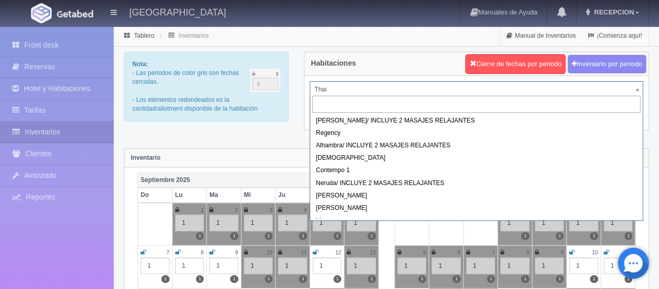
drag, startPoint x: 361, startPoint y: 92, endPoint x: 367, endPoint y: 107, distance: 15.7
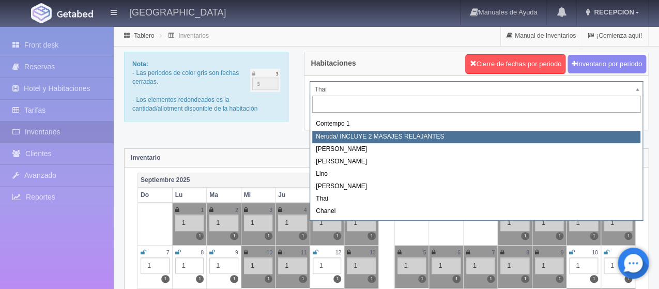
scroll to position [58, 0]
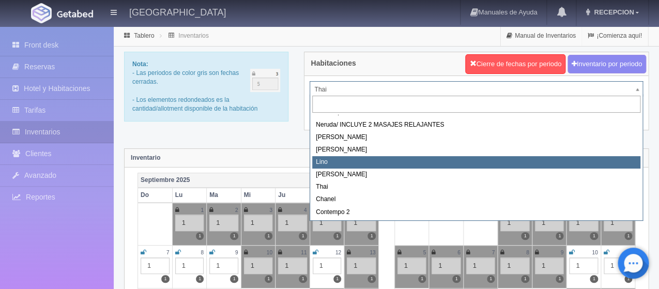
select select "725"
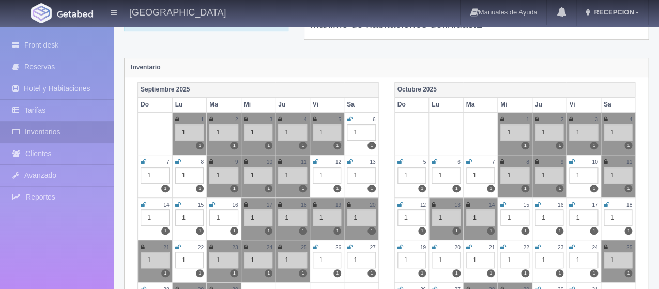
scroll to position [103, 0]
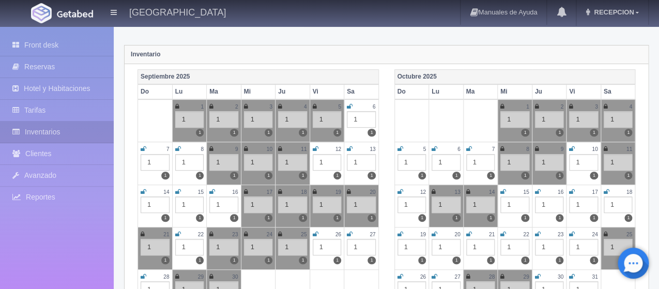
click at [431, 147] on icon at bounding box center [434, 149] width 6 height 6
click at [469, 150] on icon at bounding box center [469, 149] width 6 height 6
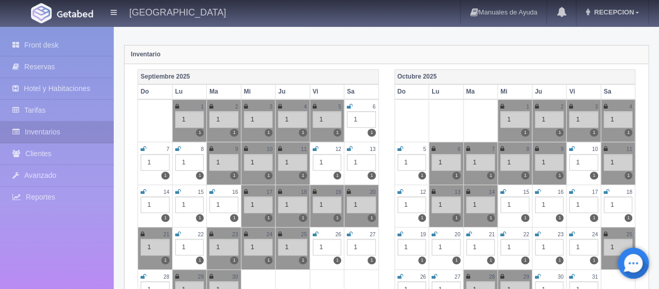
scroll to position [0, 0]
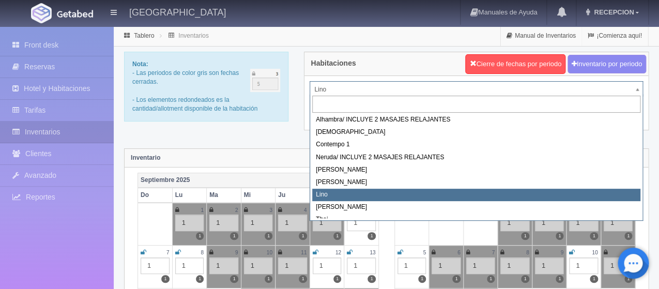
scroll to position [52, 0]
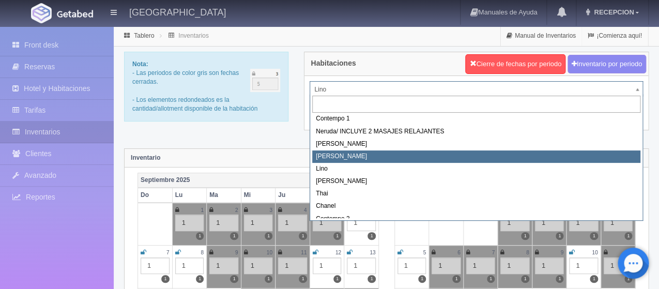
select select "724"
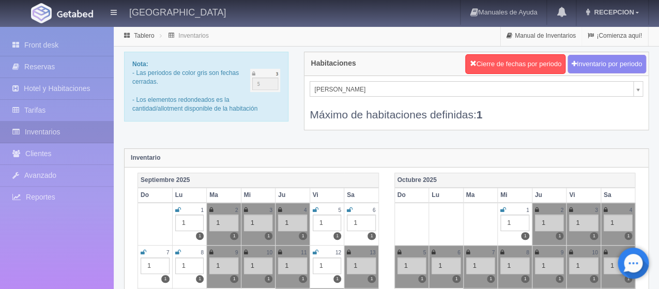
scroll to position [52, 0]
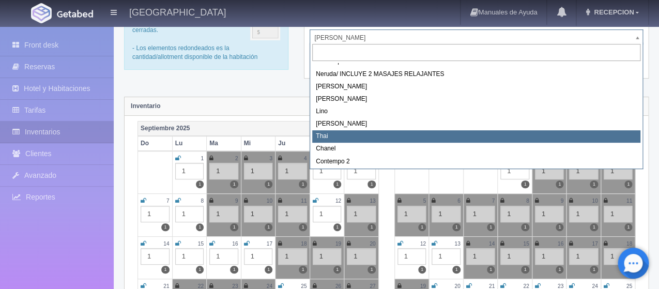
scroll to position [58, 0]
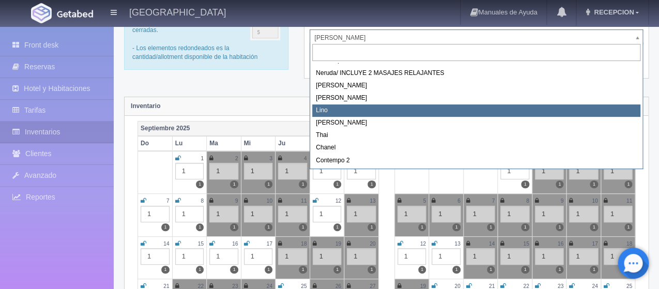
select select "725"
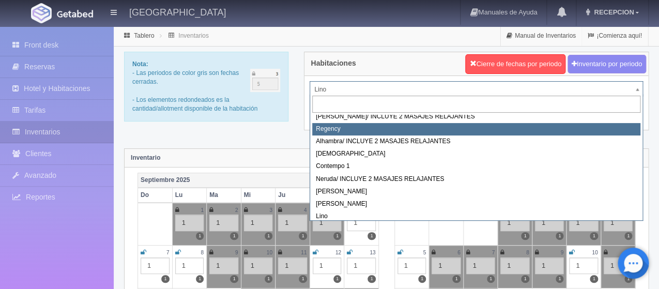
select select "718"
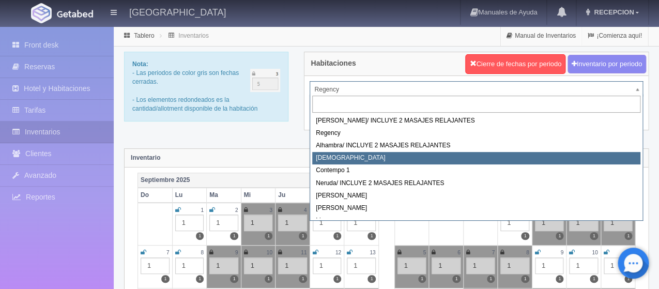
select select "720"
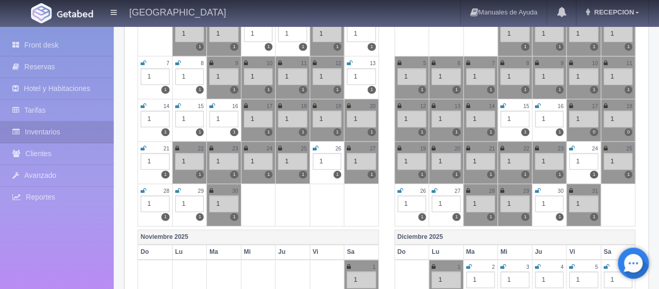
scroll to position [52, 0]
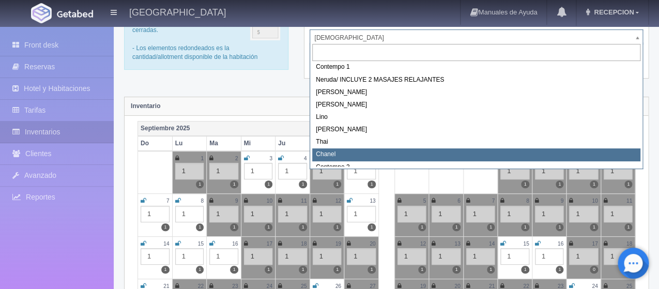
select select "728"
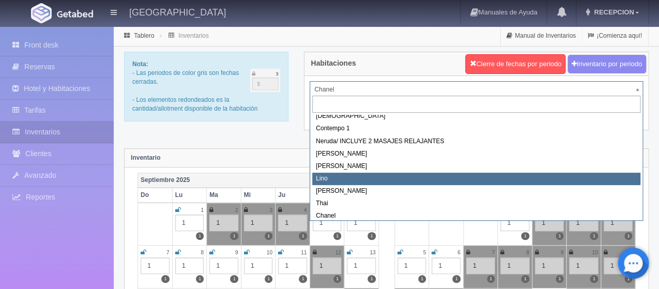
scroll to position [37, 0]
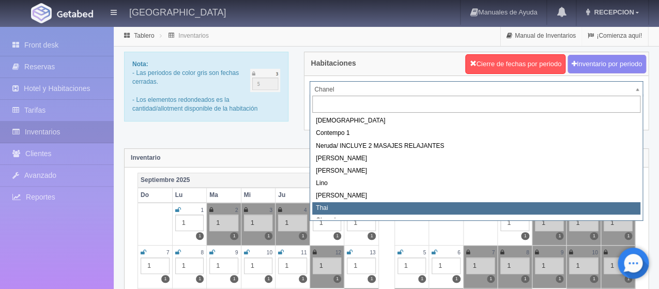
select select "727"
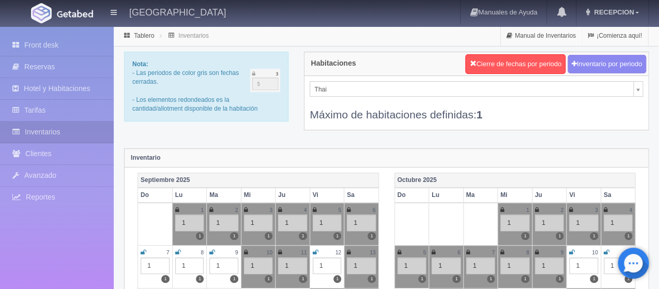
scroll to position [29, 0]
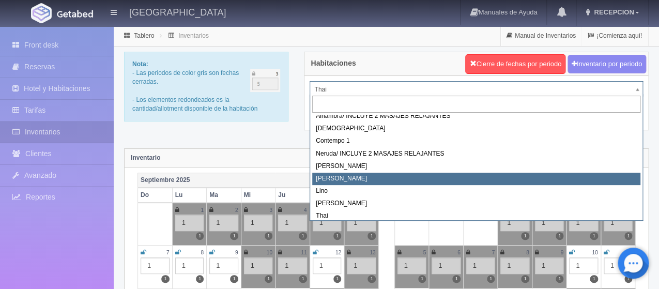
scroll to position [25, 0]
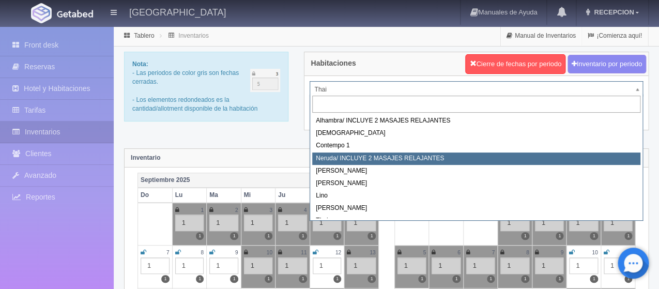
select select "722"
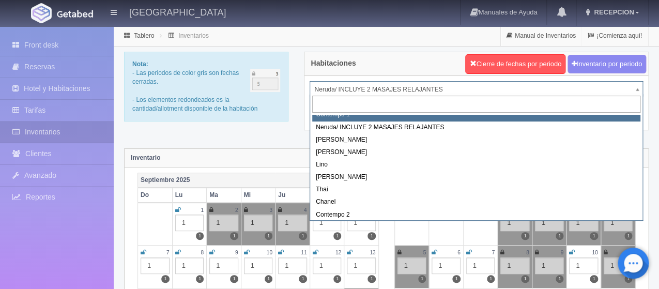
scroll to position [58, 0]
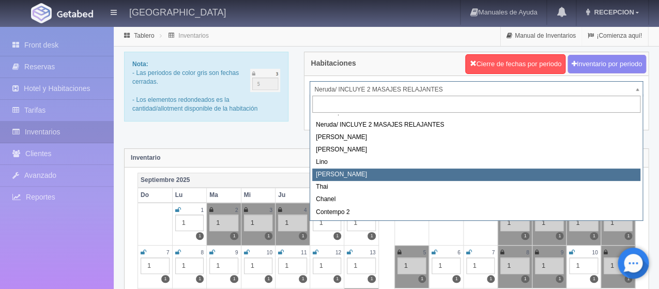
select select "726"
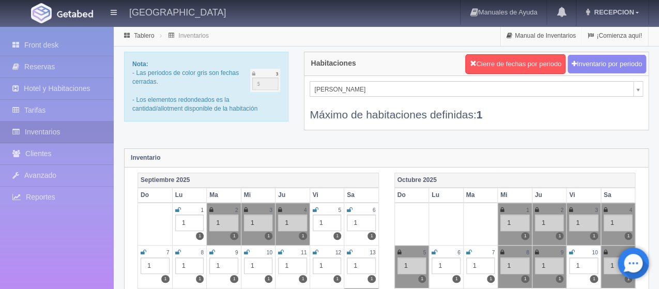
scroll to position [129, 0]
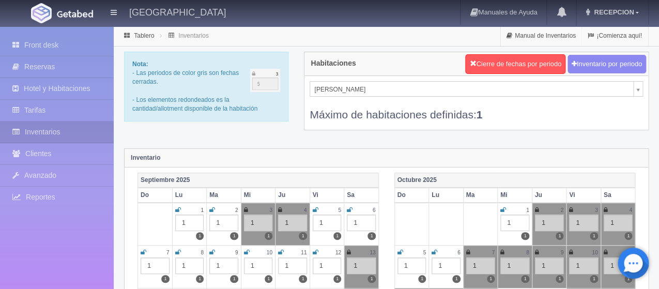
scroll to position [17, 0]
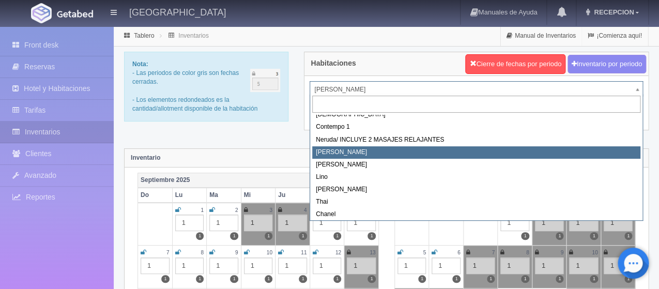
scroll to position [58, 0]
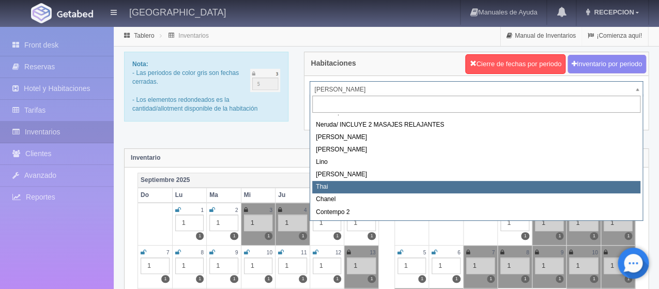
select select "727"
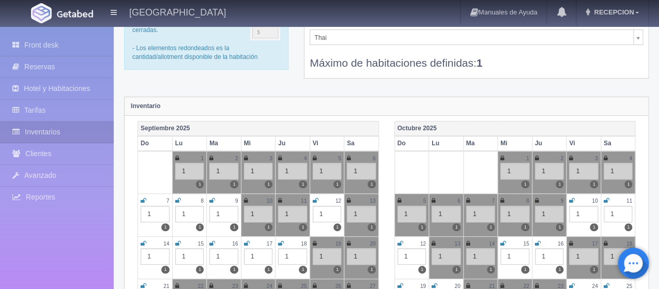
scroll to position [29, 0]
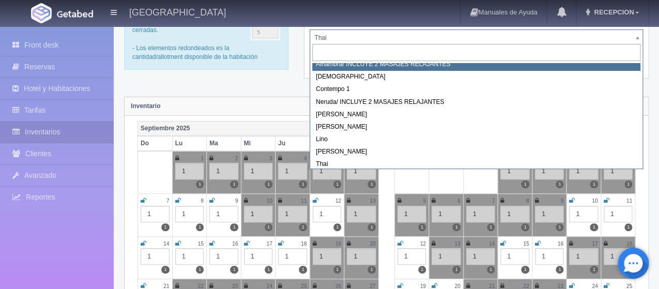
scroll to position [25, 0]
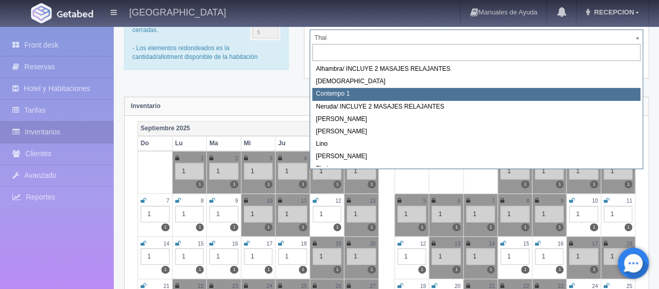
select select "721"
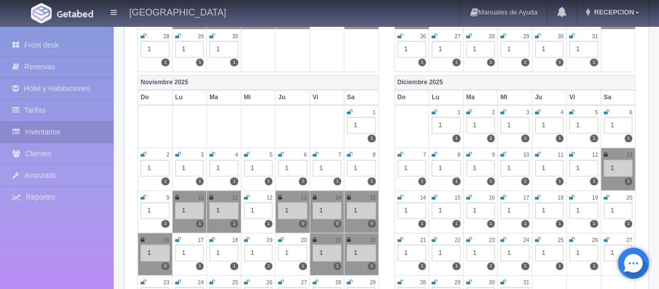
scroll to position [362, 0]
